Goal: Complete application form

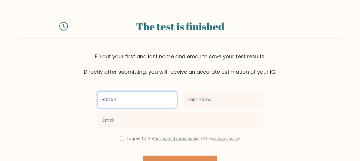
type input "kieran"
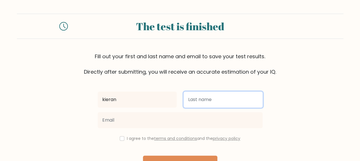
click at [221, 107] on input "text" at bounding box center [222, 100] width 79 height 16
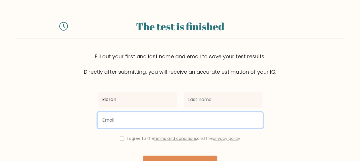
click at [163, 125] on input "email" at bounding box center [180, 120] width 165 height 16
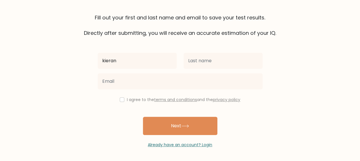
click at [179, 126] on button "Next" at bounding box center [180, 126] width 74 height 18
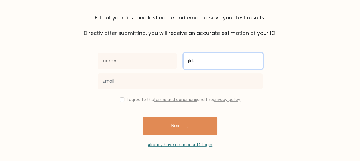
type input "jkl;"
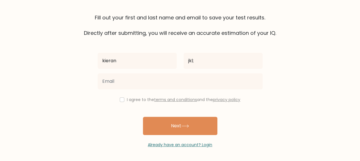
click at [203, 128] on button "Next" at bounding box center [180, 126] width 74 height 18
